Goal: Task Accomplishment & Management: Manage account settings

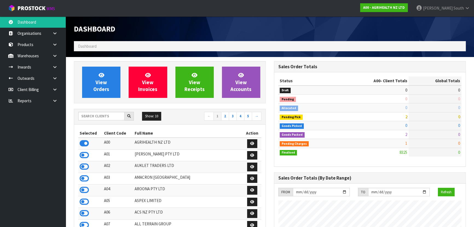
scroll to position [414, 200]
click at [97, 115] on input "text" at bounding box center [101, 116] width 46 height 8
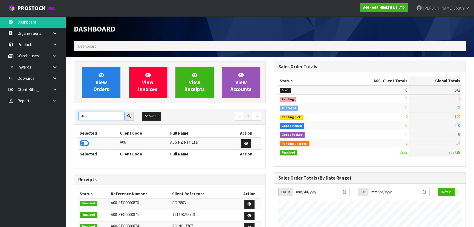
drag, startPoint x: 83, startPoint y: 116, endPoint x: 89, endPoint y: 117, distance: 5.8
click at [89, 117] on input "ACS" at bounding box center [101, 116] width 46 height 8
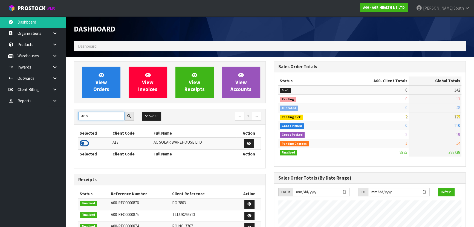
type input "AC S"
click at [83, 142] on icon at bounding box center [84, 143] width 9 height 8
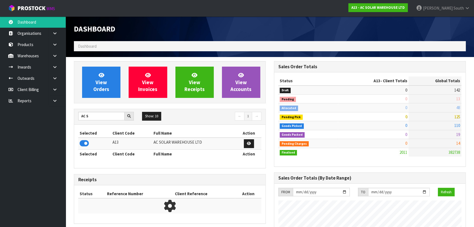
scroll to position [455, 200]
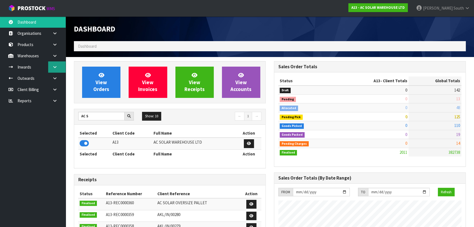
click at [54, 66] on icon at bounding box center [54, 67] width 5 height 4
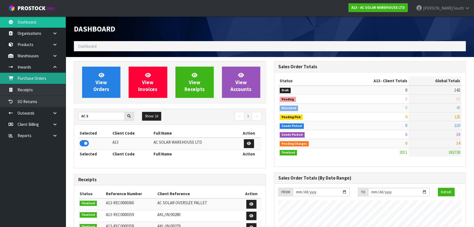
click at [51, 81] on link "Purchase Orders" at bounding box center [33, 78] width 66 height 11
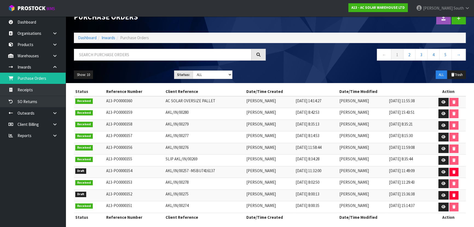
scroll to position [15, 0]
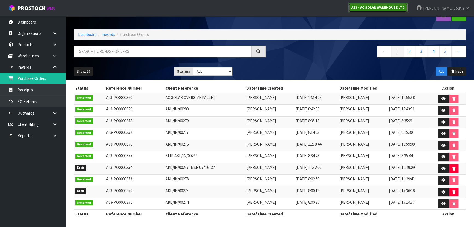
click at [374, 10] on link "A13 - AC SOLAR WAREHOUSE LTD" at bounding box center [378, 7] width 59 height 9
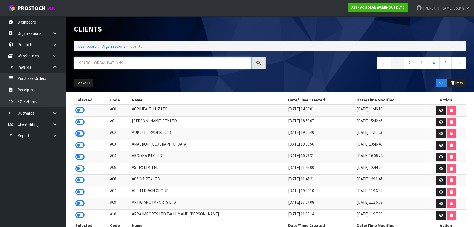
click at [152, 67] on input "text" at bounding box center [163, 63] width 178 height 12
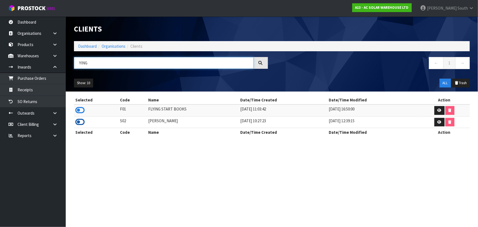
type input "YING"
click at [79, 119] on icon at bounding box center [79, 122] width 9 height 8
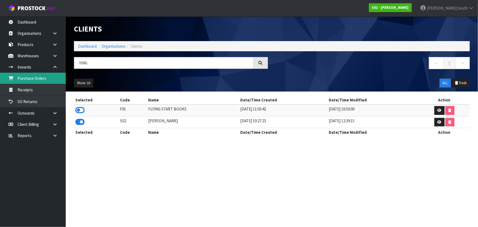
click at [47, 80] on link "Purchase Orders" at bounding box center [33, 78] width 66 height 11
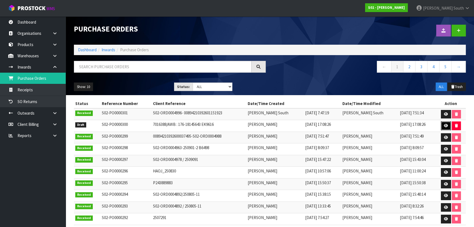
click at [444, 125] on icon at bounding box center [446, 126] width 4 height 4
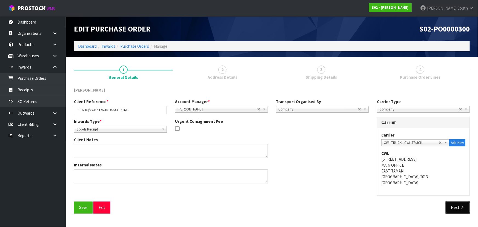
click at [455, 210] on button "Next" at bounding box center [458, 207] width 24 height 12
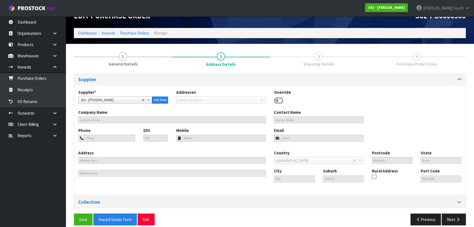
scroll to position [19, 0]
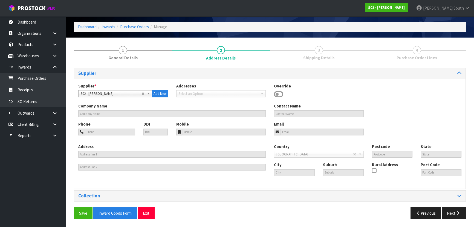
click at [375, 82] on div "Supplier * A00 - AGRIHEALTH NZ LTD A01 - [PERSON_NAME] PTY LTD A02 - AUKLET TRA…" at bounding box center [270, 134] width 392 height 110
click at [451, 209] on button "Next" at bounding box center [454, 213] width 24 height 12
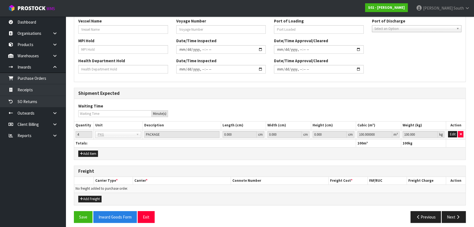
scroll to position [192, 0]
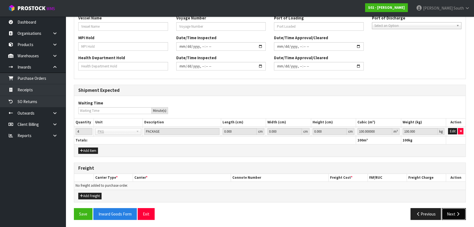
click at [447, 210] on button "Next" at bounding box center [454, 214] width 24 height 12
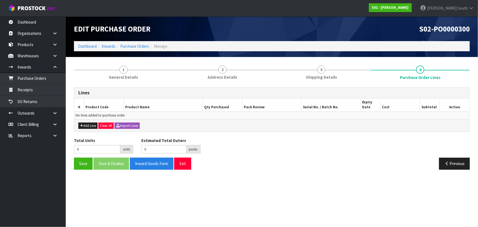
drag, startPoint x: 152, startPoint y: 119, endPoint x: 157, endPoint y: 122, distance: 5.6
click at [152, 119] on div "Add Line Clear All Import Lines" at bounding box center [271, 125] width 395 height 12
click at [88, 126] on button "Add Line" at bounding box center [87, 125] width 19 height 7
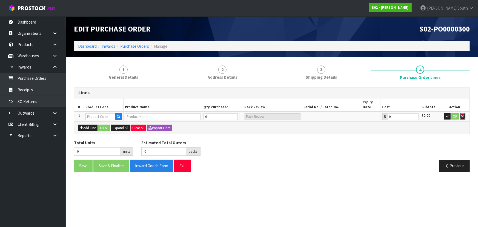
click at [463, 117] on icon "button" at bounding box center [463, 116] width 2 height 4
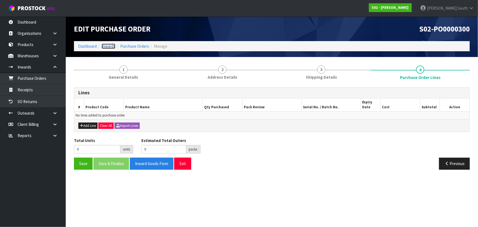
click at [111, 46] on link "Inwards" at bounding box center [109, 46] width 14 height 5
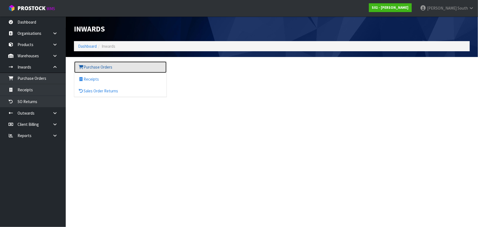
click at [112, 65] on link "Purchase Orders" at bounding box center [120, 66] width 92 height 11
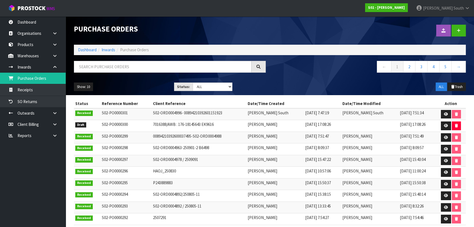
click at [287, 87] on div "Show: 10 5 10 25 50 Status: Draft Pending Received Cancelled ALL ALL Trash" at bounding box center [270, 86] width 400 height 17
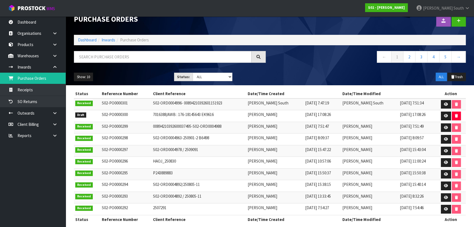
scroll to position [15, 0]
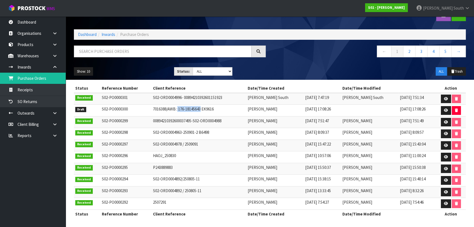
drag, startPoint x: 176, startPoint y: 109, endPoint x: 200, endPoint y: 107, distance: 24.2
click at [200, 107] on td "7016388/AWB : 176-18145643 EK9616" at bounding box center [199, 111] width 95 height 12
copy td "176-18145643"
click at [441, 145] on link at bounding box center [446, 145] width 10 height 9
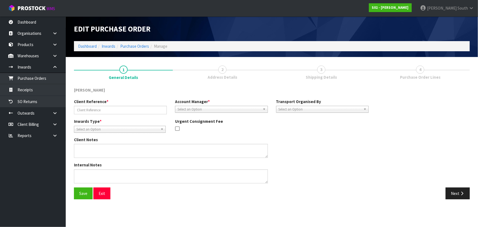
type input "S02-ORD0004978 / 2509091"
type textarea "[PHONE_NUMBER]"
type textarea "CWL ERROR NO CHARGE - PLEASE ENSURE SOH IS ADJUSTED BEFORE BOOKING THIS RETURN.…"
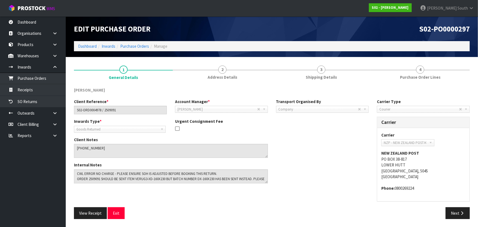
click at [134, 49] on li "Purchase Orders" at bounding box center [132, 46] width 34 height 6
click at [136, 47] on link "Purchase Orders" at bounding box center [134, 46] width 29 height 5
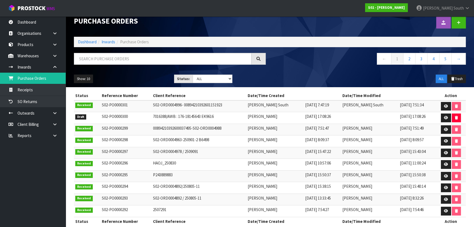
scroll to position [15, 0]
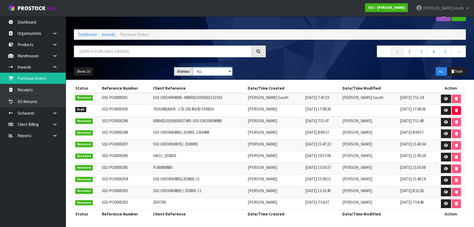
click at [230, 73] on select "Draft Pending Received Cancelled ALL" at bounding box center [213, 71] width 40 height 8
click at [441, 202] on td at bounding box center [451, 204] width 30 height 12
click at [441, 202] on link at bounding box center [446, 203] width 10 height 9
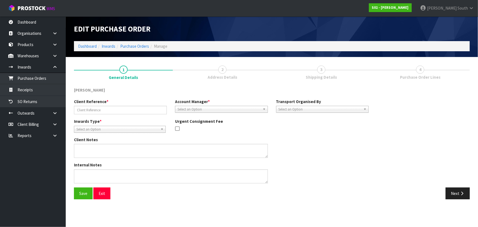
type input "2507291"
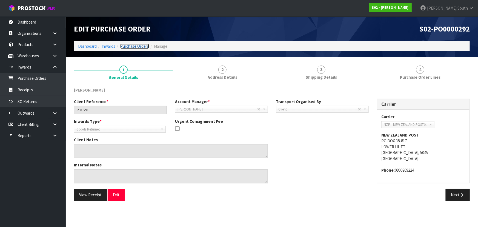
click at [131, 45] on link "Purchase Orders" at bounding box center [134, 46] width 29 height 5
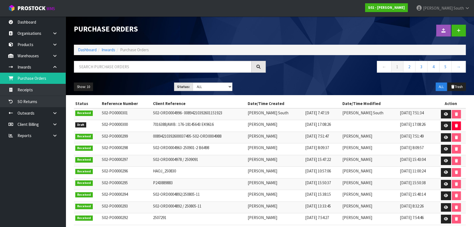
click at [267, 82] on div "Show: 10 5 10 25 50 Status: Draft Pending Received Cancelled ALL ALL Trash" at bounding box center [270, 86] width 400 height 17
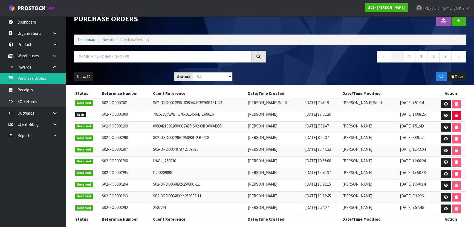
scroll to position [15, 0]
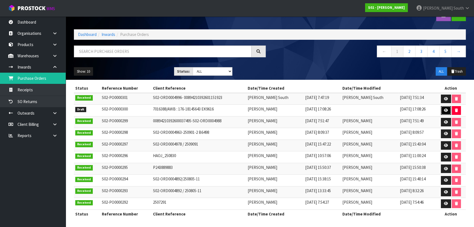
click at [446, 107] on link at bounding box center [446, 110] width 10 height 9
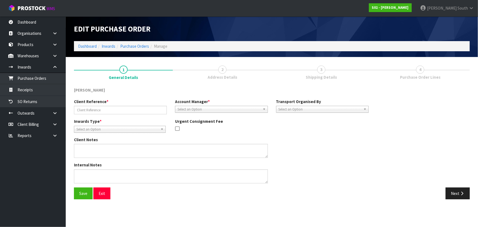
type input "7016388/AWB : 176-18145643 EK9616"
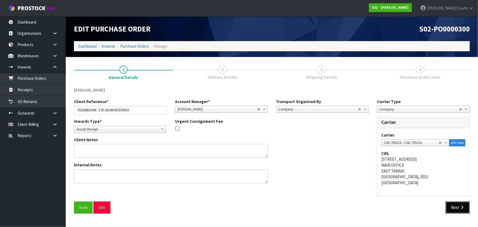
click at [460, 205] on icon "button" at bounding box center [461, 207] width 5 height 4
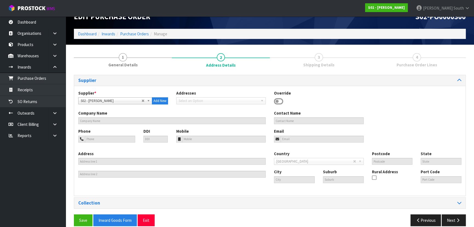
scroll to position [19, 0]
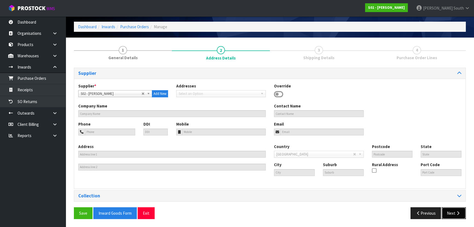
click at [459, 209] on button "Next" at bounding box center [454, 213] width 24 height 12
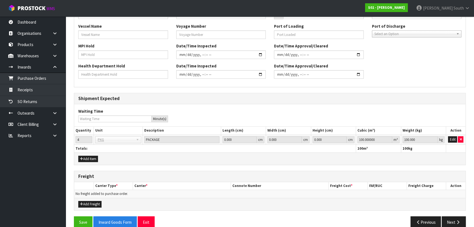
scroll to position [192, 0]
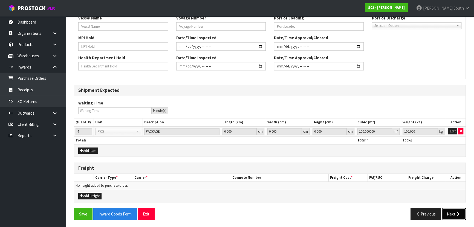
click at [455, 211] on button "Next" at bounding box center [454, 214] width 24 height 12
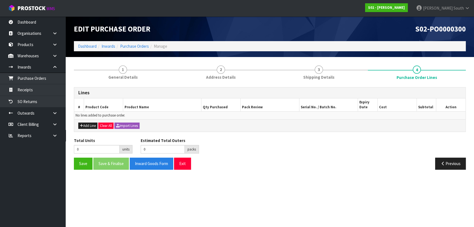
scroll to position [0, 0]
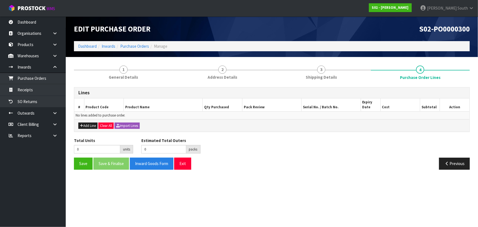
click at [288, 87] on div "Lines # Product Code Product Name Qty Purchased Pack Review Serial No. / Batch …" at bounding box center [272, 109] width 396 height 45
click at [83, 45] on link "Dashboard" at bounding box center [87, 46] width 19 height 5
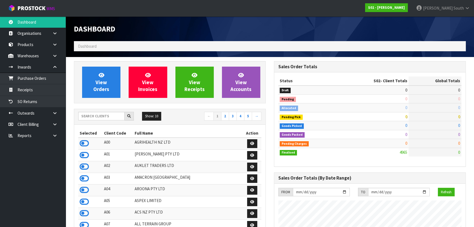
scroll to position [387, 200]
click at [93, 117] on input "text" at bounding box center [101, 116] width 46 height 8
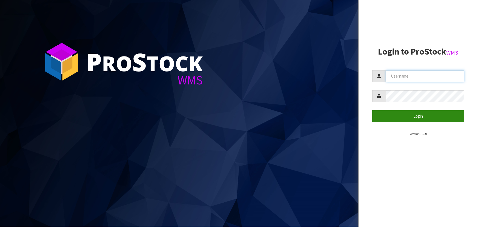
type input "ZACKARY"
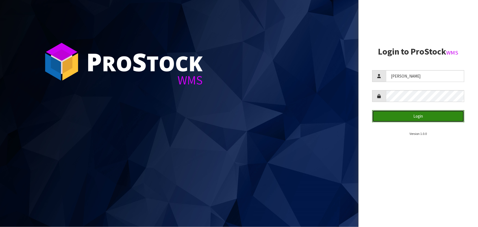
click at [424, 113] on button "Login" at bounding box center [418, 116] width 92 height 12
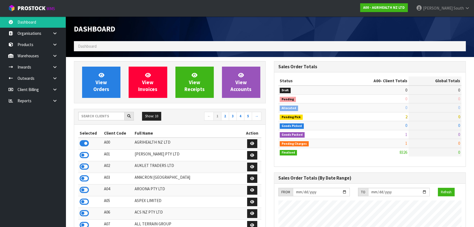
scroll to position [414, 200]
click at [104, 113] on input "text" at bounding box center [101, 116] width 46 height 8
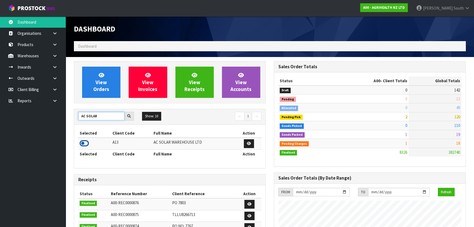
type input "AC SOLAR"
click at [88, 143] on icon at bounding box center [84, 143] width 9 height 8
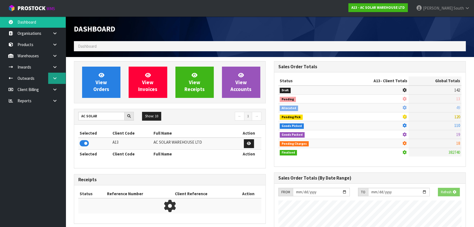
scroll to position [341, 200]
click at [56, 66] on icon at bounding box center [54, 67] width 5 height 4
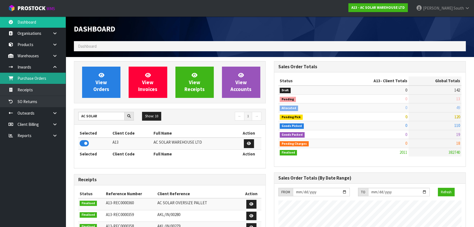
scroll to position [449, 200]
click at [45, 80] on link "Purchase Orders" at bounding box center [33, 78] width 66 height 11
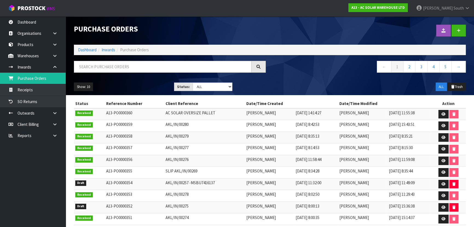
click at [57, 68] on icon at bounding box center [54, 67] width 5 height 4
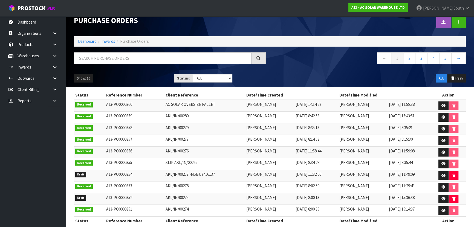
scroll to position [15, 0]
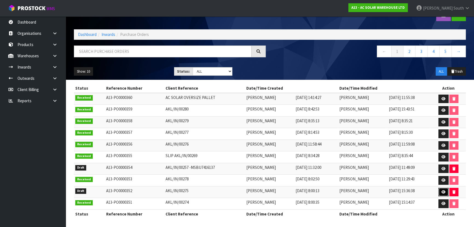
click at [441, 191] on link at bounding box center [444, 192] width 10 height 9
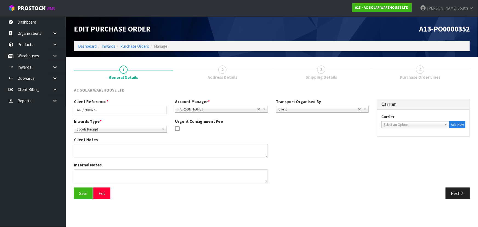
click at [356, 72] on link "3 Shipping Details" at bounding box center [321, 72] width 99 height 22
click at [337, 74] on link "3 Shipping Details" at bounding box center [321, 72] width 99 height 22
click at [457, 194] on button "Next" at bounding box center [458, 193] width 24 height 12
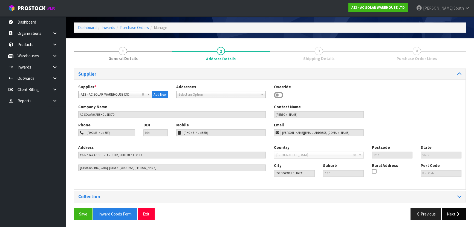
scroll to position [19, 0]
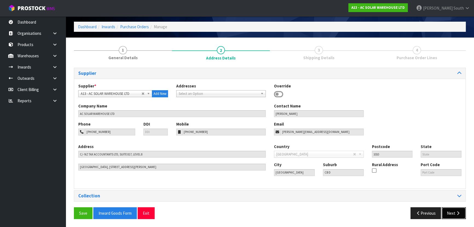
click at [449, 212] on button "Next" at bounding box center [454, 213] width 24 height 12
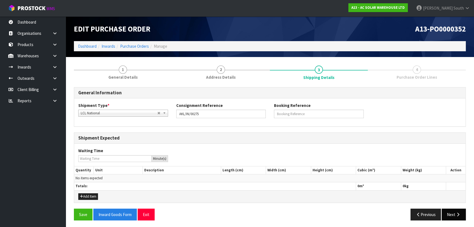
scroll to position [1, 0]
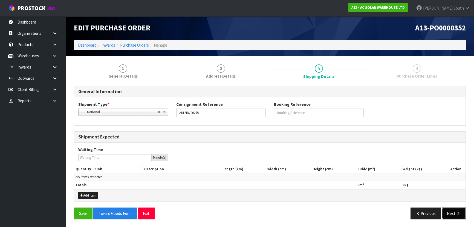
click at [454, 211] on button "Next" at bounding box center [454, 213] width 24 height 12
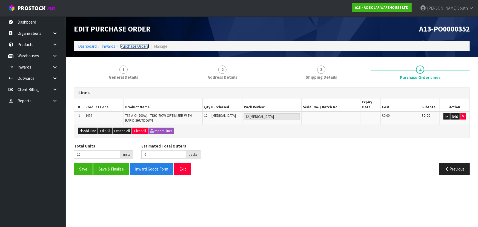
click at [138, 44] on link "Purchase Orders" at bounding box center [134, 46] width 29 height 5
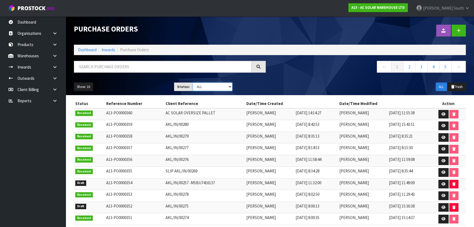
click at [224, 87] on select "Draft Pending Received Cancelled ALL" at bounding box center [213, 86] width 40 height 8
select select "string:0"
click at [193, 82] on select "Draft Pending Received Cancelled ALL" at bounding box center [213, 86] width 40 height 8
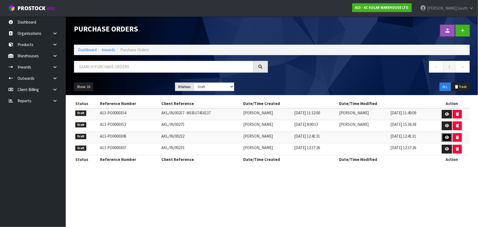
click at [445, 139] on link at bounding box center [447, 137] width 10 height 9
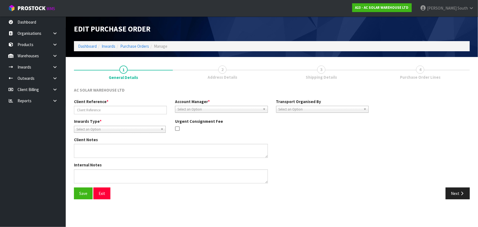
type input "AKL/IN/00232"
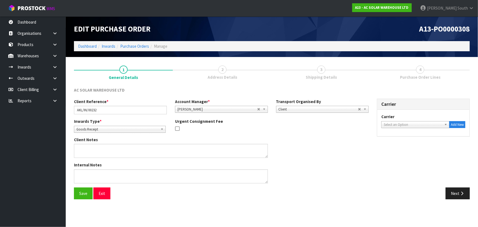
click at [335, 73] on link "3 Shipping Details" at bounding box center [321, 72] width 99 height 22
click at [460, 194] on icon "button" at bounding box center [461, 193] width 5 height 4
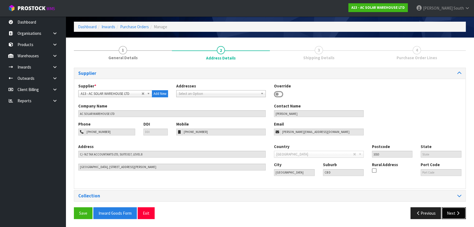
click at [448, 212] on button "Next" at bounding box center [454, 213] width 24 height 12
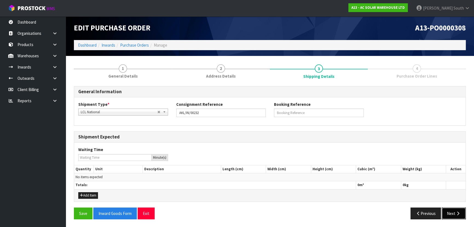
click at [452, 212] on button "Next" at bounding box center [454, 213] width 24 height 12
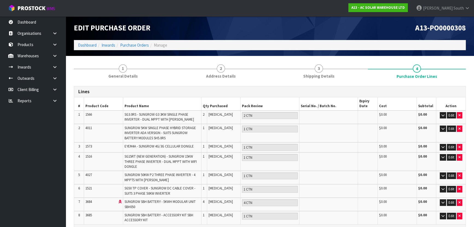
click at [139, 48] on ol "Dashboard Inwards Purchase Orders Manage" at bounding box center [270, 45] width 392 height 10
click at [139, 46] on link "Purchase Orders" at bounding box center [134, 44] width 29 height 5
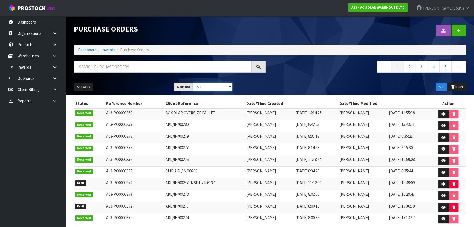
click at [203, 88] on select "Draft Pending Received Cancelled ALL" at bounding box center [213, 86] width 40 height 8
select select "string:0"
click at [193, 82] on select "Draft Pending Received Cancelled ALL" at bounding box center [213, 86] width 40 height 8
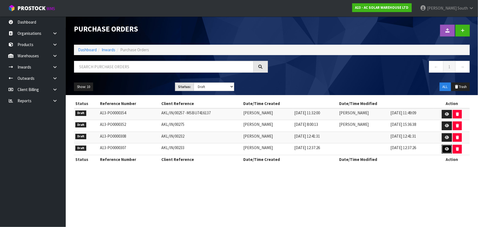
click at [446, 149] on icon at bounding box center [447, 149] width 4 height 4
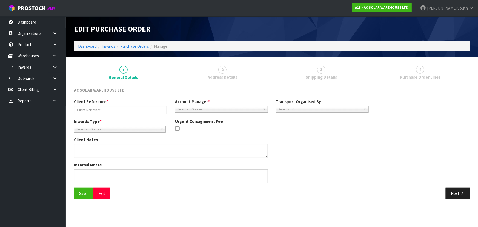
type input "AKL/IN/00233"
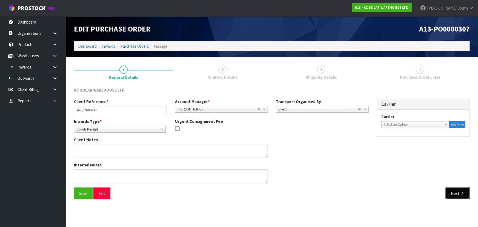
click at [453, 195] on button "Next" at bounding box center [458, 193] width 24 height 12
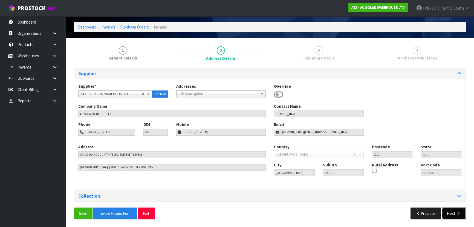
click at [457, 213] on icon "button" at bounding box center [458, 213] width 5 height 4
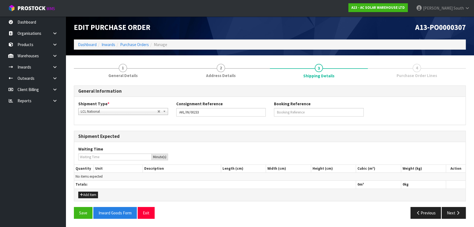
scroll to position [1, 0]
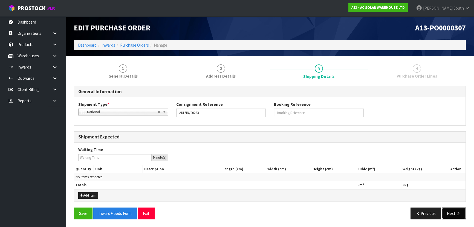
click at [449, 213] on button "Next" at bounding box center [454, 213] width 24 height 12
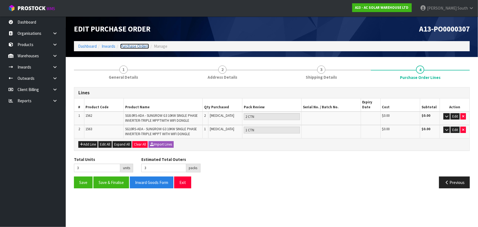
click at [134, 47] on link "Purchase Orders" at bounding box center [134, 46] width 29 height 5
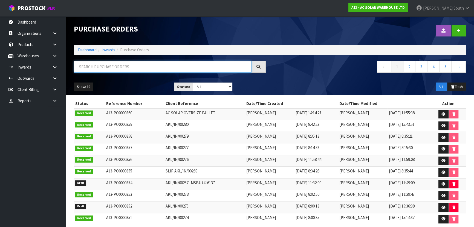
click at [154, 69] on input "text" at bounding box center [163, 67] width 178 height 12
click at [328, 32] on div at bounding box center [370, 30] width 200 height 28
click at [302, 19] on div at bounding box center [370, 30] width 200 height 28
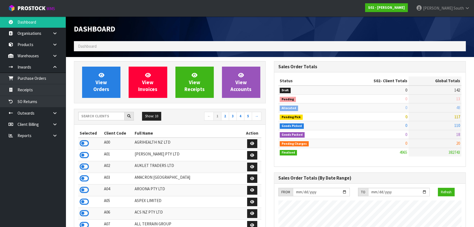
scroll to position [387, 200]
